Goal: Ask a question

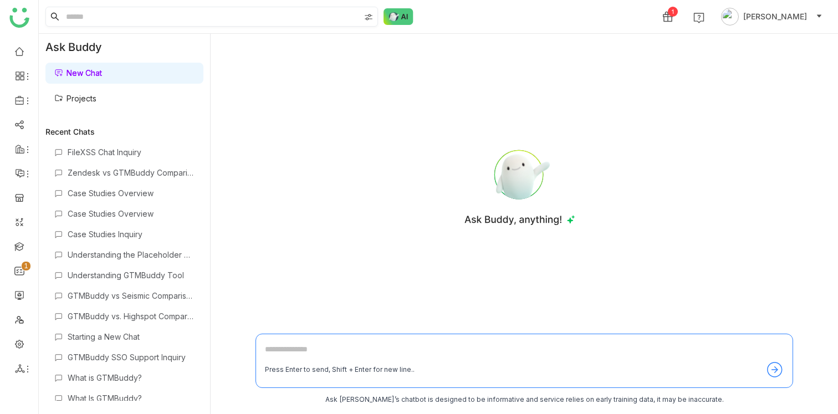
click at [372, 16] on img at bounding box center [368, 17] width 9 height 9
click at [241, 16] on input at bounding box center [212, 16] width 296 height 19
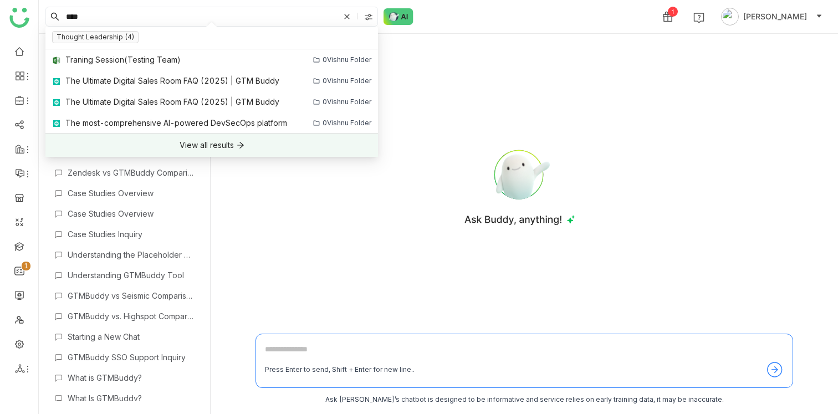
type input "****"
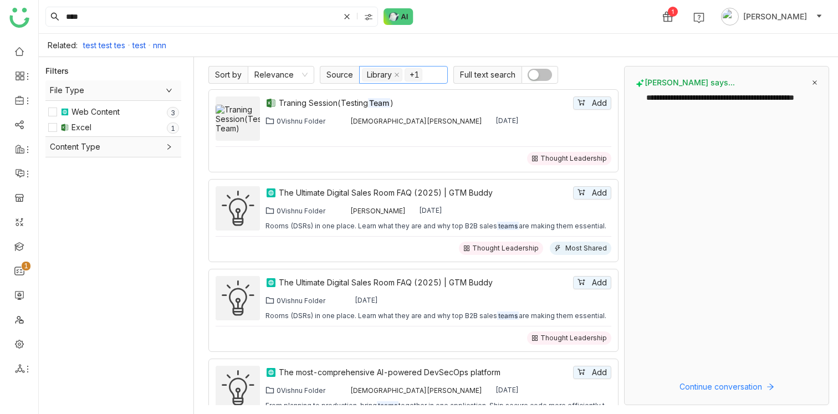
click at [440, 72] on nz-select-top-control "Library +1" at bounding box center [403, 75] width 89 height 18
click at [581, 69] on div "Sort by Relevance Source Library +1 Full text search" at bounding box center [413, 75] width 410 height 18
click at [374, 16] on div at bounding box center [370, 16] width 16 height 17
click at [525, 52] on div "Related: test test tes test nnn" at bounding box center [438, 45] width 799 height 23
click at [533, 79] on span "button" at bounding box center [533, 75] width 10 height 10
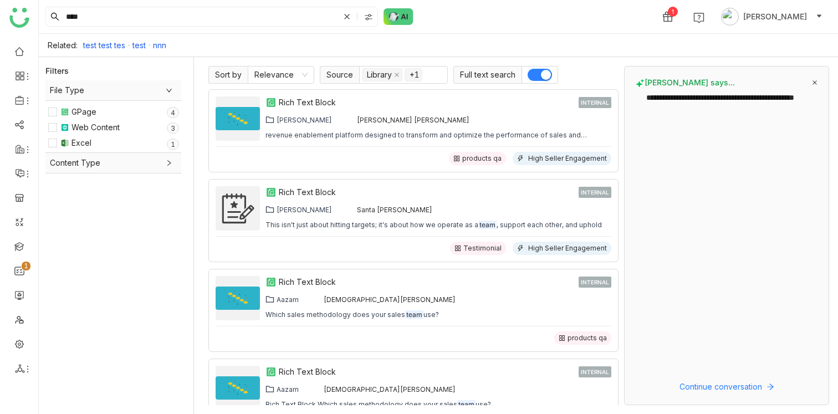
click at [540, 69] on button "button" at bounding box center [539, 75] width 24 height 12
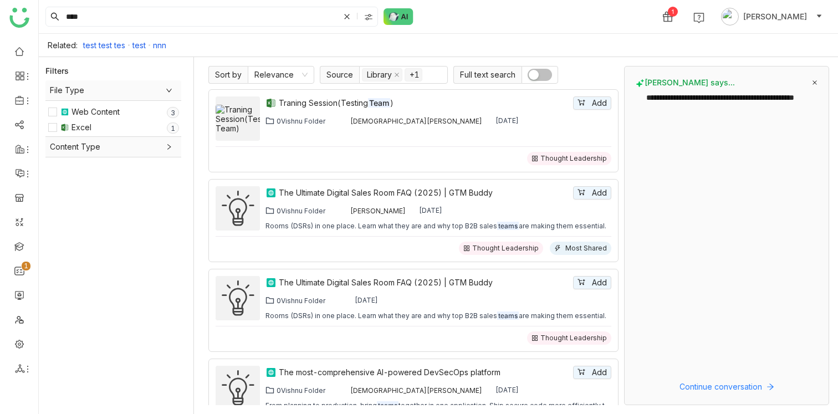
click at [814, 81] on icon at bounding box center [815, 83] width 6 height 6
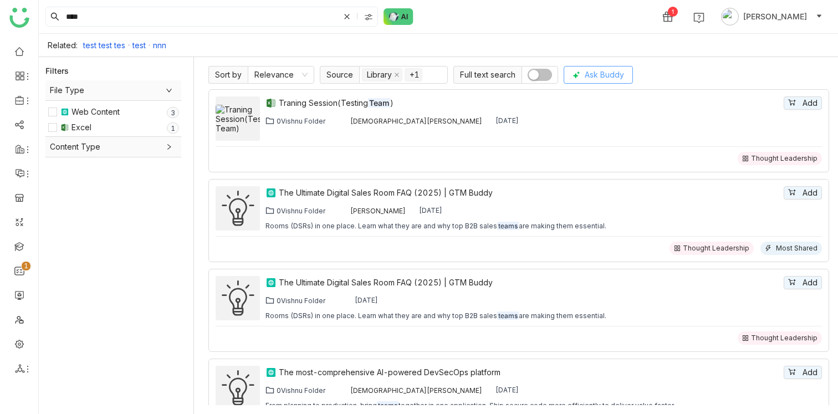
click at [609, 74] on span "Ask Buddy" at bounding box center [603, 75] width 39 height 12
